Goal: Task Accomplishment & Management: Complete application form

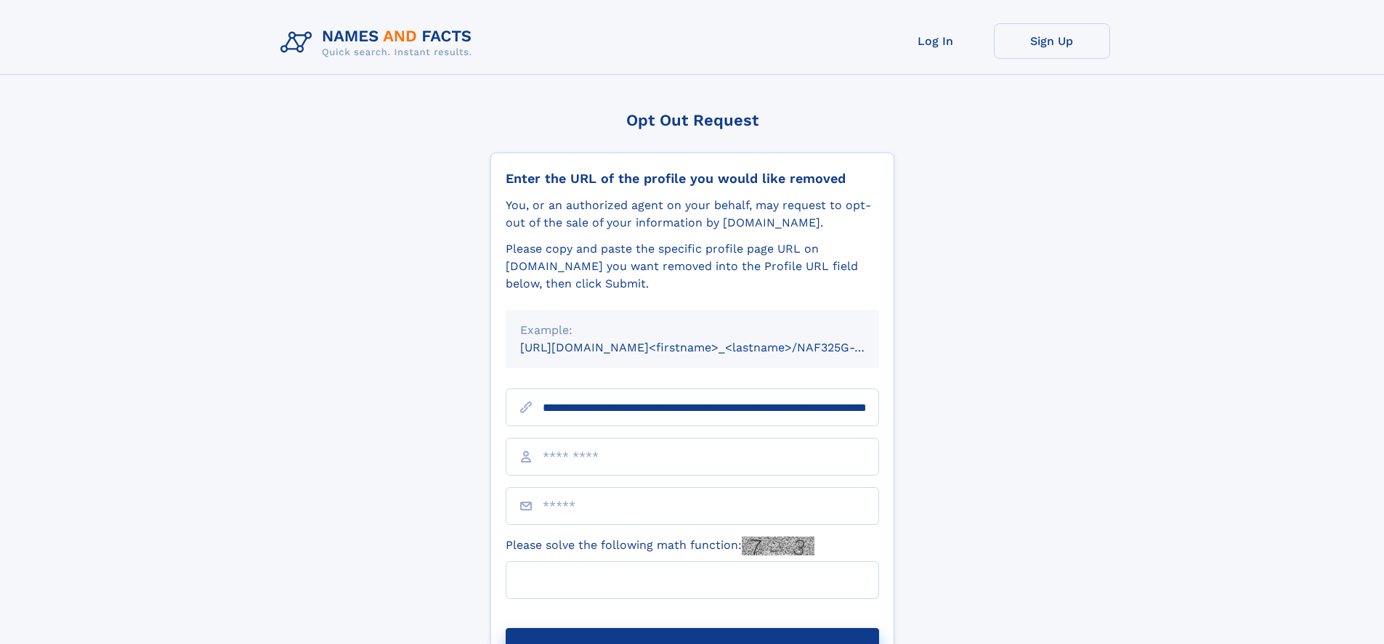
scroll to position [0, 153]
type input "**********"
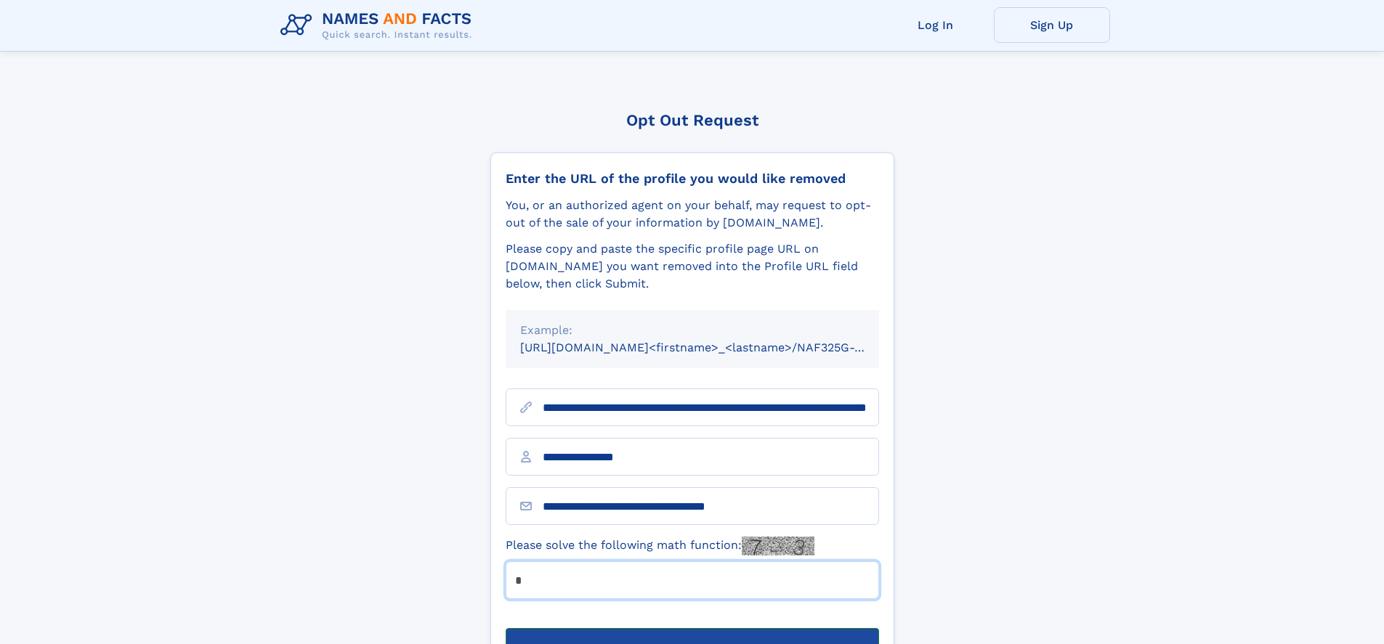
type input "*"
click at [691, 628] on button "Submit Opt Out Request" at bounding box center [692, 651] width 373 height 46
